Goal: Task Accomplishment & Management: Use online tool/utility

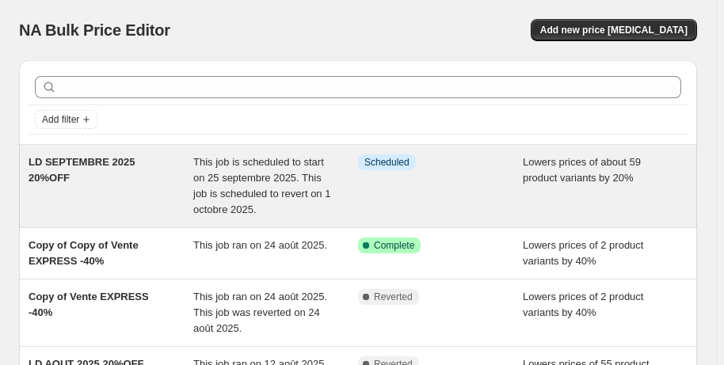
click at [102, 164] on span "LD SEPTEMBRE 2025 20%OFF" at bounding box center [82, 170] width 106 height 28
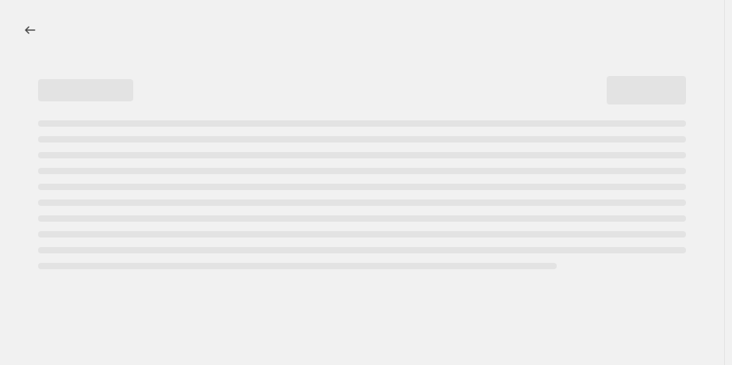
select select "percentage"
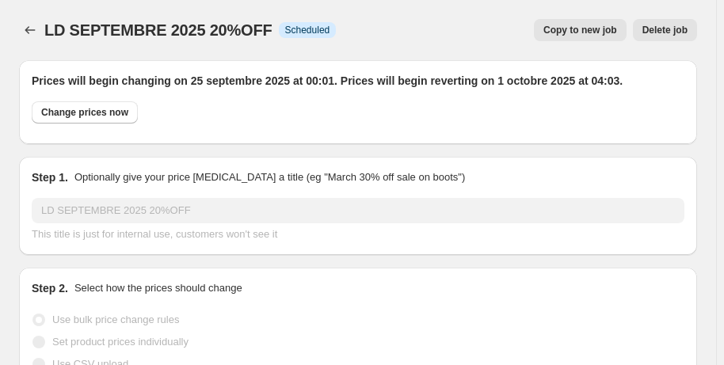
select select "collection"
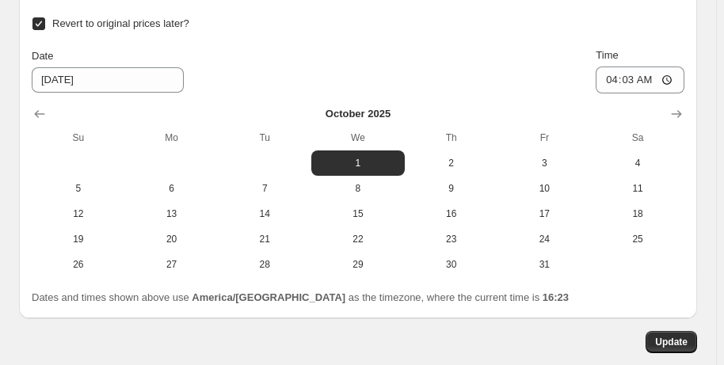
scroll to position [2403, 0]
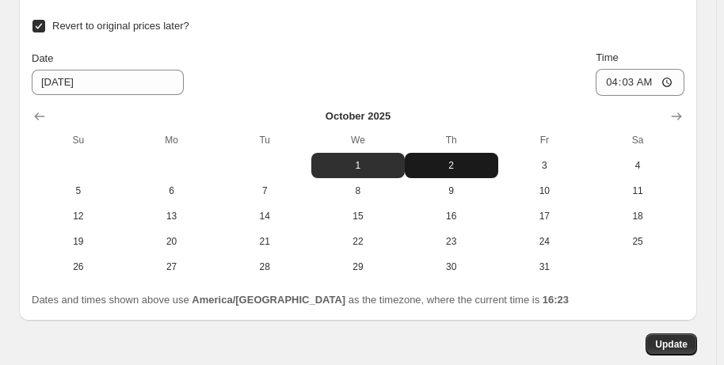
click at [463, 160] on span "2" at bounding box center [451, 165] width 81 height 13
type input "[DATE]"
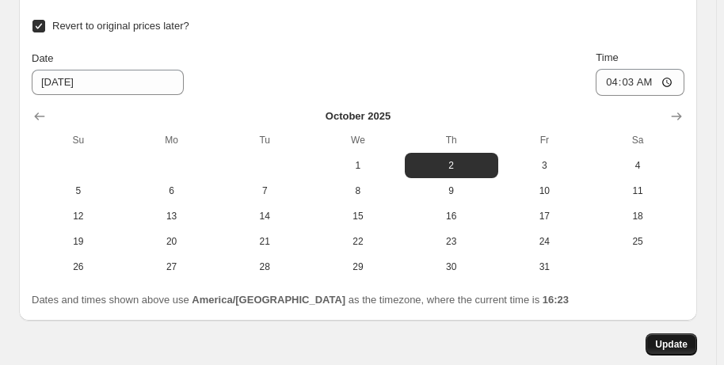
click at [671, 338] on span "Update" at bounding box center [672, 344] width 32 height 13
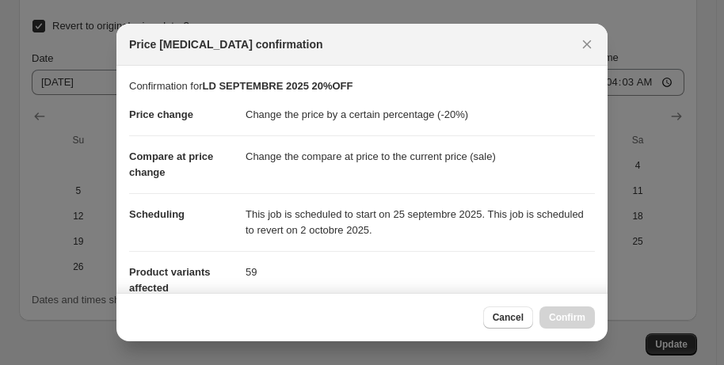
scroll to position [295, 0]
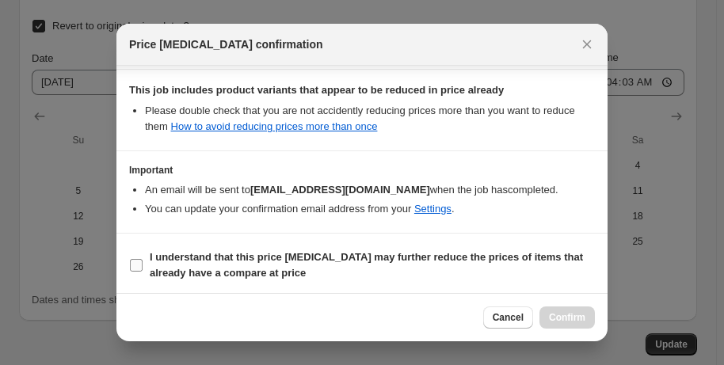
click at [135, 264] on input "I understand that this price [MEDICAL_DATA] may further reduce the prices of it…" at bounding box center [136, 265] width 13 height 13
checkbox input "true"
click at [579, 327] on button "Confirm" at bounding box center [567, 318] width 55 height 22
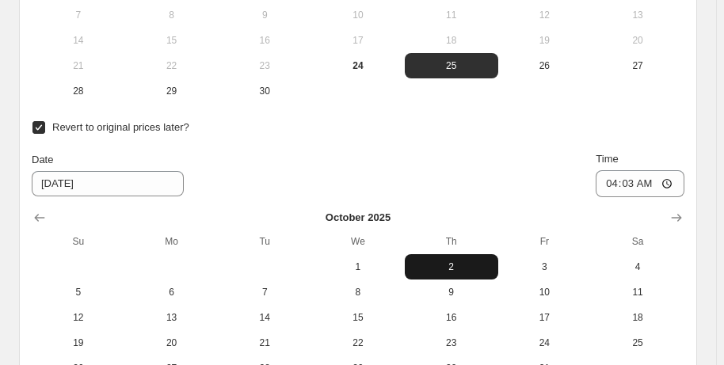
scroll to position [2303, 0]
